Goal: Subscribe to service/newsletter

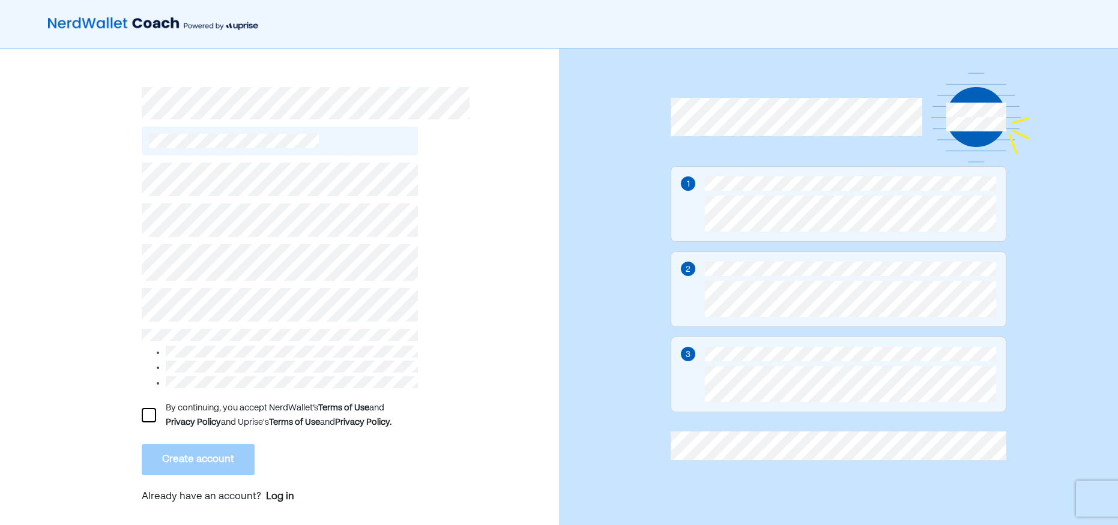
click at [97, 264] on div "By continuing, you accept NerdWallet’s Terms of Use and Privacy Policy and Upri…" at bounding box center [279, 293] width 559 height 489
drag, startPoint x: 76, startPoint y: 196, endPoint x: 79, endPoint y: 174, distance: 22.3
click at [76, 196] on div "By continuing, you accept NerdWallet’s Terms of Use and Privacy Policy and Upri…" at bounding box center [279, 293] width 559 height 489
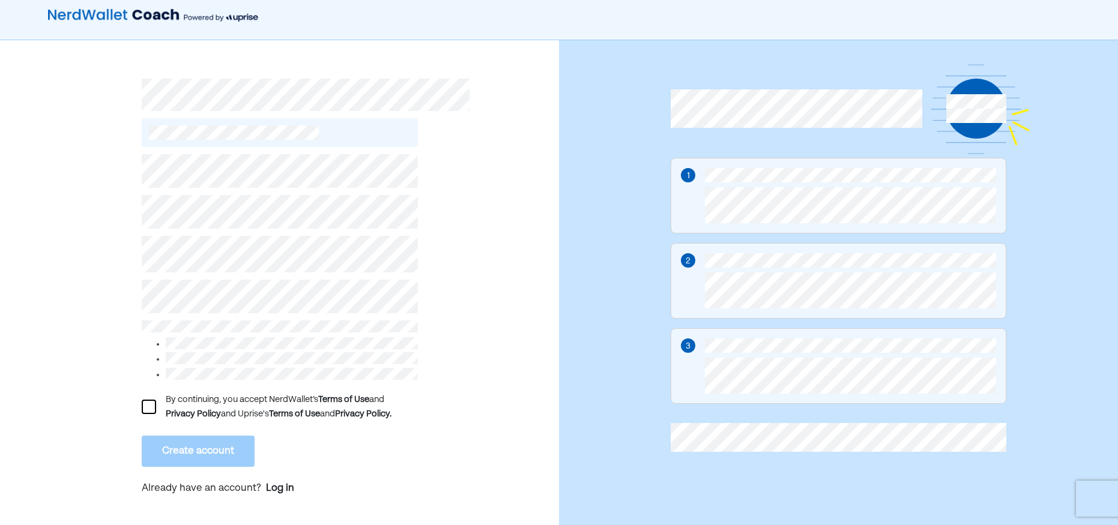
scroll to position [12, 0]
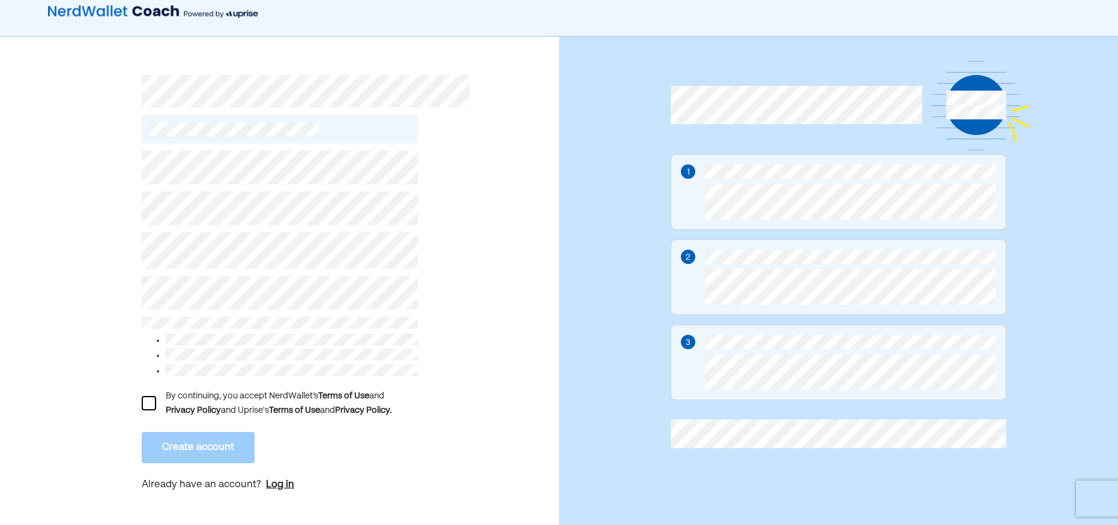
click at [279, 478] on div "Log in" at bounding box center [280, 485] width 28 height 14
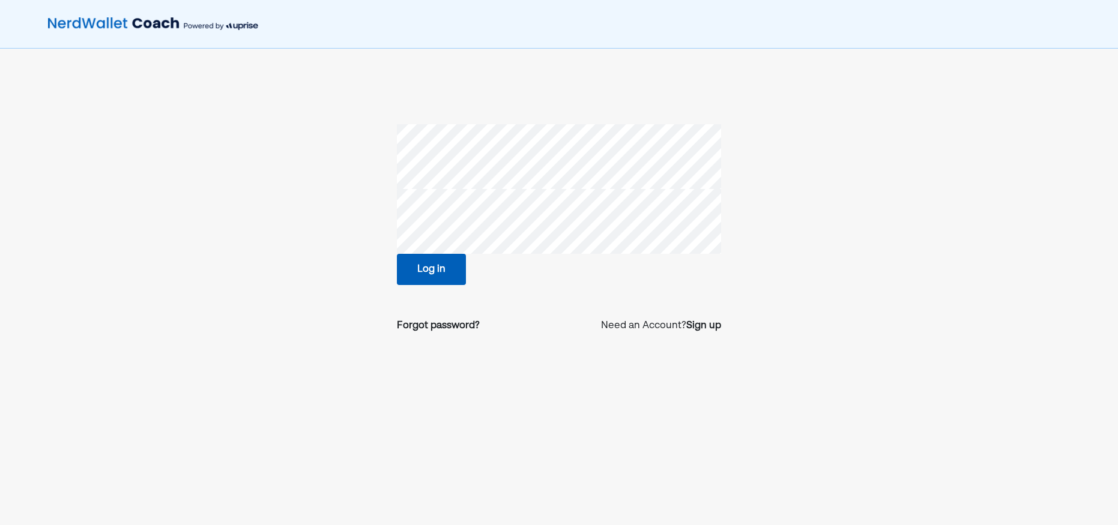
click at [417, 265] on button "Log in" at bounding box center [431, 269] width 69 height 31
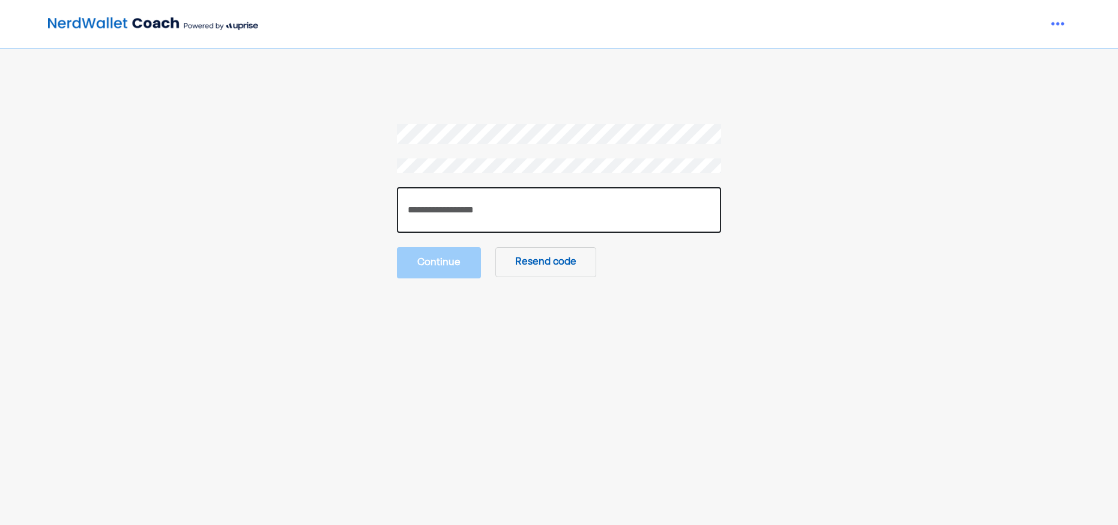
click at [531, 220] on input "number" at bounding box center [559, 210] width 324 height 46
paste input "******"
type input "******"
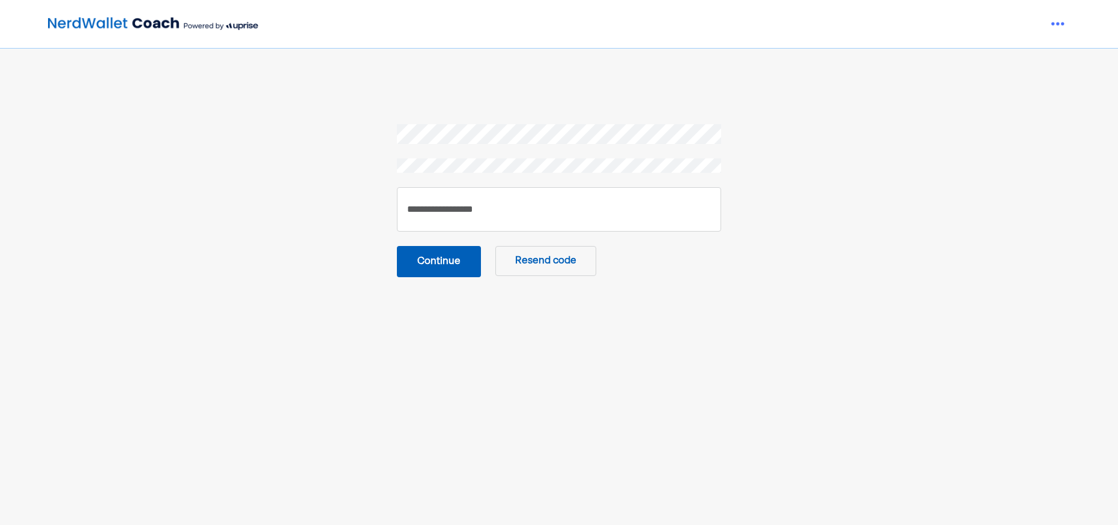
click at [471, 261] on button "Continue" at bounding box center [439, 261] width 84 height 31
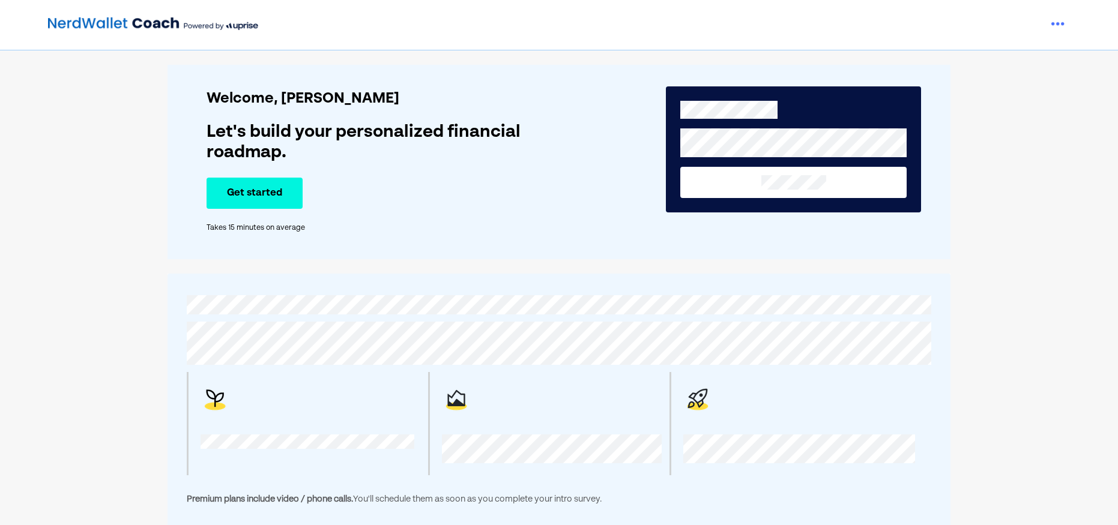
click at [238, 193] on button "Get started" at bounding box center [255, 193] width 96 height 31
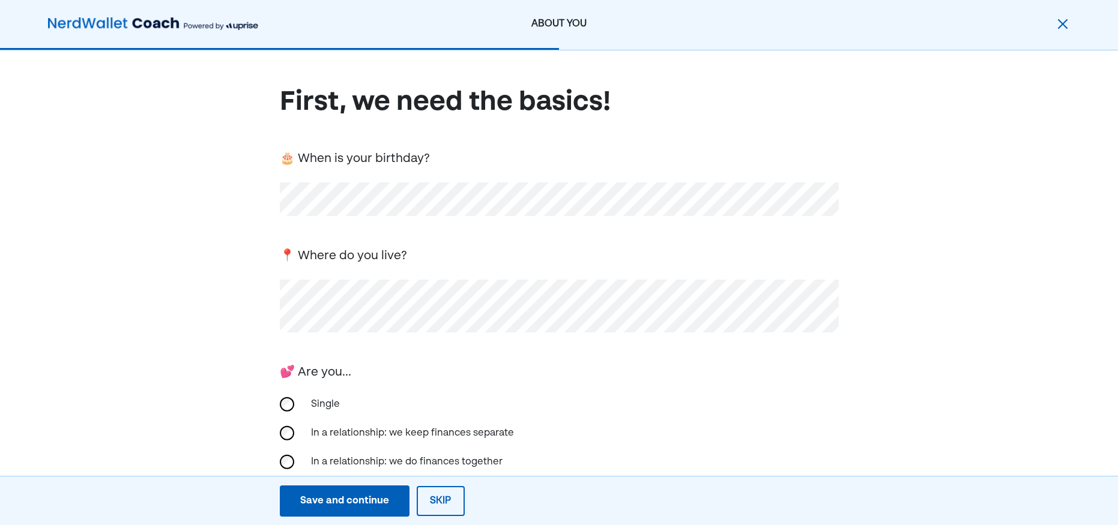
click at [156, 280] on div "First, we need the basics! 🎂 When is your birthday? 📍 Where do you live? 💕 Are …" at bounding box center [559, 391] width 1118 height 683
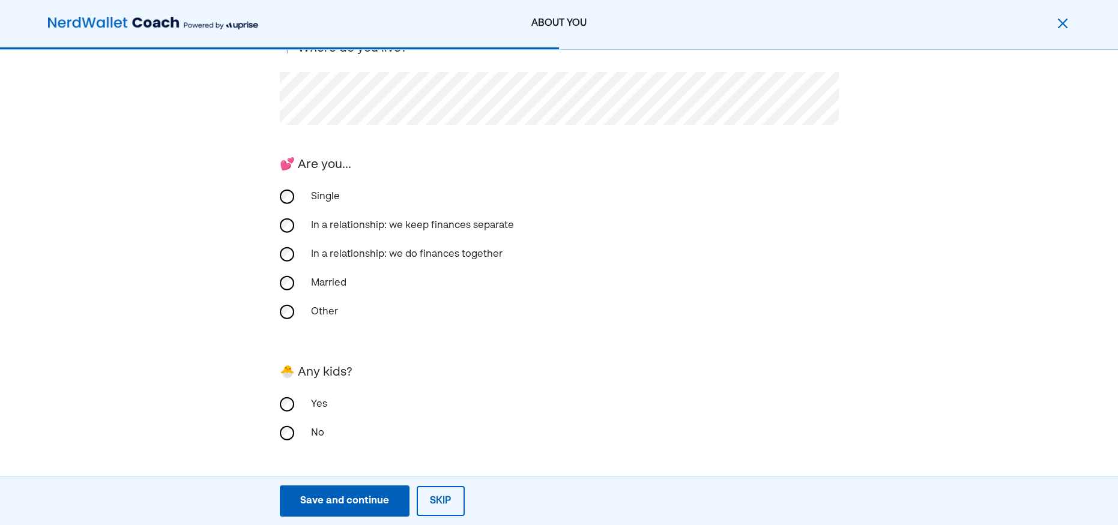
scroll to position [208, 0]
click at [361, 495] on div "Save and continue" at bounding box center [344, 501] width 89 height 14
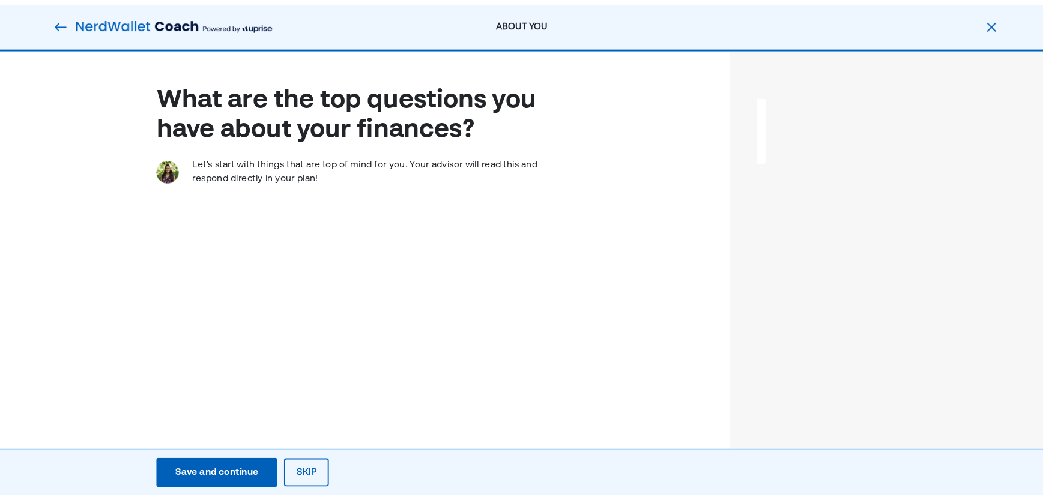
scroll to position [0, 0]
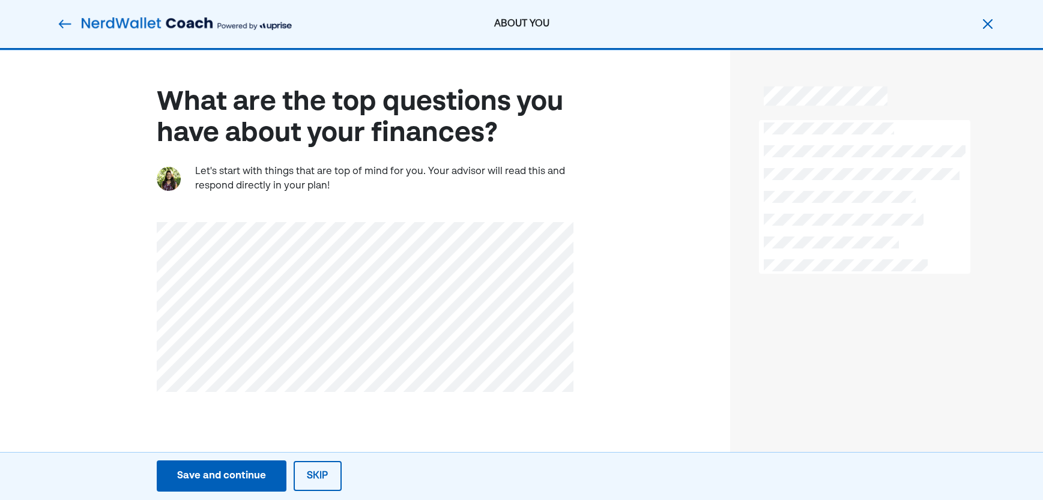
click at [233, 478] on div "Save and continue" at bounding box center [221, 476] width 89 height 14
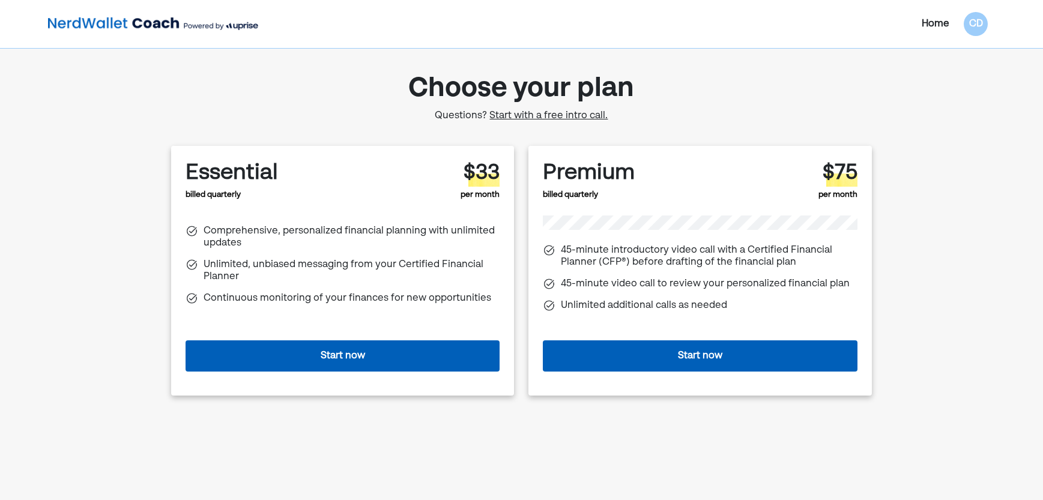
click at [704, 364] on button "Start now" at bounding box center [700, 355] width 315 height 31
click at [944, 261] on div "Home CD Choose your plan Questions? Start with a free intro call. Essential bil…" at bounding box center [521, 258] width 1043 height 516
click at [736, 359] on button "Start now" at bounding box center [700, 355] width 315 height 31
